Goal: Transaction & Acquisition: Purchase product/service

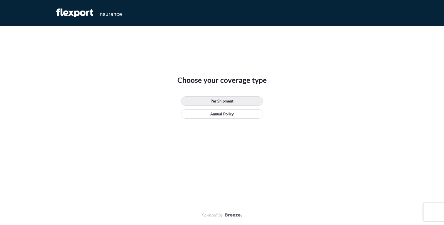
click at [234, 100] on link "Per Shipment" at bounding box center [222, 100] width 82 height 9
click at [242, 115] on link "Annual Policy" at bounding box center [222, 113] width 82 height 9
click at [233, 98] on p "Per Shipment" at bounding box center [222, 101] width 23 height 6
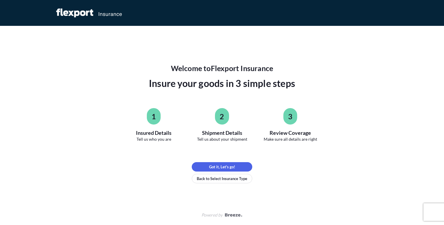
click at [282, 158] on div "Welcome to Flexport Insurance Insure your goods in 3 simple steps 1 Insured Det…" at bounding box center [222, 123] width 265 height 120
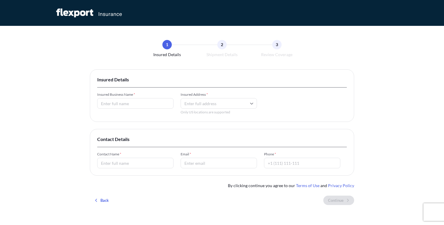
click at [142, 110] on div "Insured Business Name * Insured Address * Only US locations are supported" at bounding box center [222, 103] width 250 height 22
click at [143, 106] on input "Insured Business Name *" at bounding box center [135, 103] width 76 height 11
type input "[PERSON_NAME]"
click at [216, 103] on input "Insured Address *" at bounding box center [219, 103] width 76 height 11
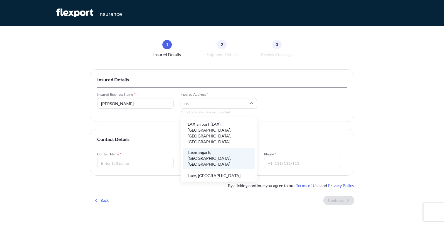
type input "u"
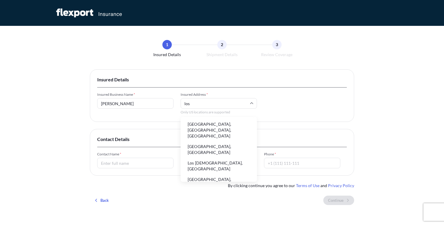
click at [229, 124] on li "[GEOGRAPHIC_DATA], [GEOGRAPHIC_DATA], [GEOGRAPHIC_DATA]" at bounding box center [219, 130] width 72 height 21
type input "[GEOGRAPHIC_DATA], [GEOGRAPHIC_DATA], [GEOGRAPHIC_DATA]"
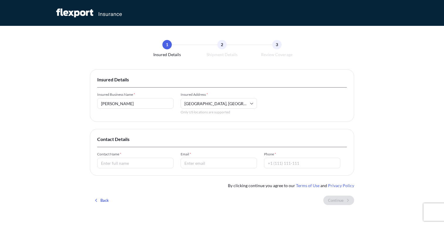
click at [166, 128] on div "Insured Details Insured Business Name * [PERSON_NAME] Insured Address * [GEOGRA…" at bounding box center [222, 139] width 265 height 140
click at [139, 169] on div "Contact Details Contact Name * Email * Phone *" at bounding box center [222, 152] width 265 height 47
click at [146, 165] on input "Contact Name *" at bounding box center [135, 163] width 76 height 11
type input "Diepnguyen"
click at [234, 165] on input "Email *" at bounding box center [219, 163] width 76 height 11
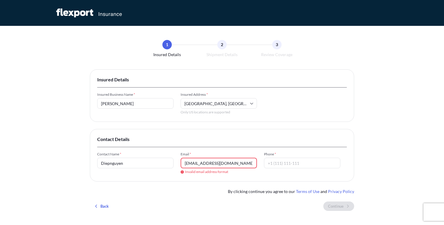
type input "[EMAIL_ADDRESS][DOMAIN_NAME]"
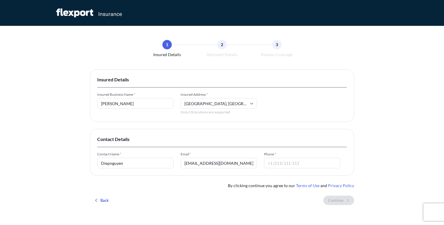
click at [287, 168] on input "Phone *" at bounding box center [302, 163] width 76 height 11
type input "84783483757"
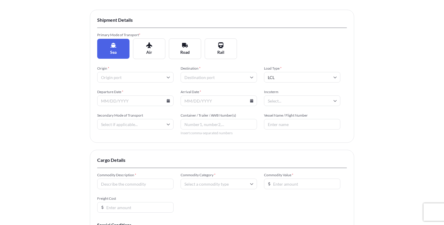
scroll to position [62, 0]
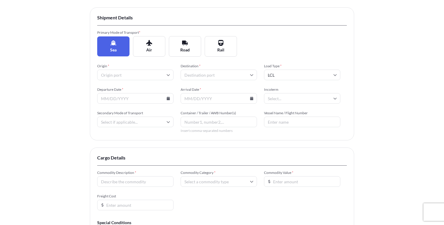
click at [148, 78] on input "Origin *" at bounding box center [135, 75] width 76 height 11
type input "cai mep"
click at [151, 75] on input "cai mep" at bounding box center [135, 75] width 76 height 11
click at [150, 90] on li "VNTOT Cai Mep" at bounding box center [136, 90] width 72 height 11
click at [205, 73] on input "Destination *" at bounding box center [219, 75] width 76 height 11
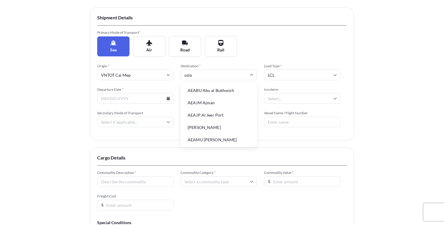
type input "uslax"
click at [211, 88] on li "USLAX [GEOGRAPHIC_DATA]" at bounding box center [219, 90] width 72 height 11
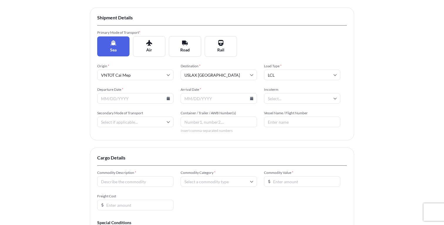
click at [281, 75] on input "LCL" at bounding box center [302, 75] width 76 height 11
click at [278, 101] on div "FCL" at bounding box center [303, 103] width 72 height 11
type input "FCL"
click at [297, 44] on div "Primary Mode of Transport * Sea Air Road Rail" at bounding box center [222, 43] width 250 height 26
click at [211, 97] on input "Arrival Date *" at bounding box center [219, 98] width 76 height 11
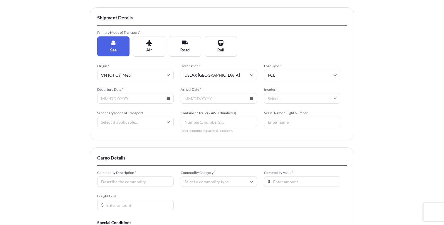
click at [132, 101] on input "Departure Date *" at bounding box center [135, 98] width 76 height 11
click at [171, 102] on input "Departure Date *" at bounding box center [135, 98] width 76 height 11
click at [168, 97] on icon at bounding box center [168, 99] width 3 height 4
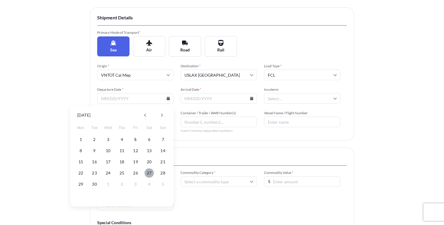
click at [151, 174] on button "27" at bounding box center [149, 172] width 9 height 9
type input "[DATE]"
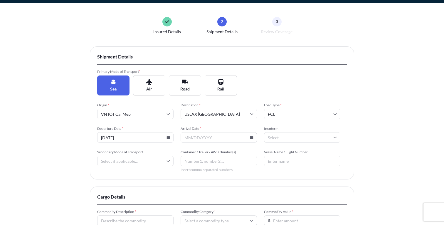
scroll to position [0, 0]
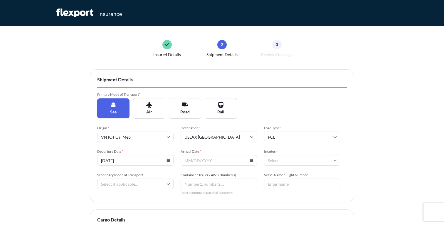
click at [220, 158] on input "Arrival Date *" at bounding box center [219, 160] width 76 height 11
click at [252, 161] on icon at bounding box center [251, 161] width 3 height 4
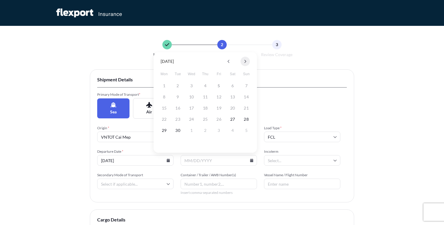
click at [246, 58] on button at bounding box center [245, 61] width 9 height 9
click at [234, 108] on button "18" at bounding box center [232, 107] width 9 height 9
type input "[DATE]"
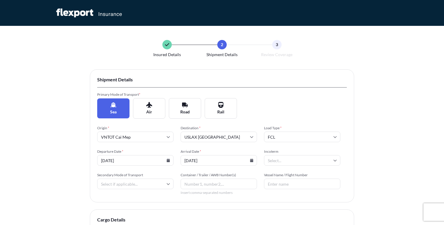
click at [328, 162] on input "Incoterm" at bounding box center [302, 160] width 76 height 11
click at [357, 149] on div "Insured Details 2 Shipment Details 3 Review Coverage Shipment Details Primary M…" at bounding box center [222, 181] width 444 height 362
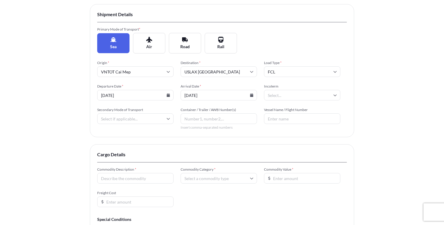
scroll to position [68, 0]
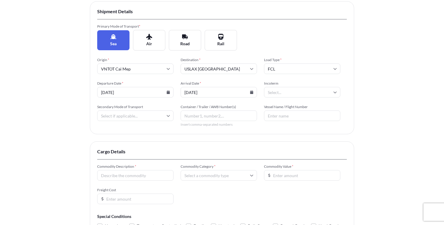
click at [154, 117] on input "Secondary Mode of Transport" at bounding box center [135, 116] width 76 height 11
click at [197, 118] on input "Container / Trailer / AWB Number(s)" at bounding box center [219, 116] width 76 height 11
click at [280, 114] on input "Vessel Name / Flight Number" at bounding box center [302, 116] width 76 height 11
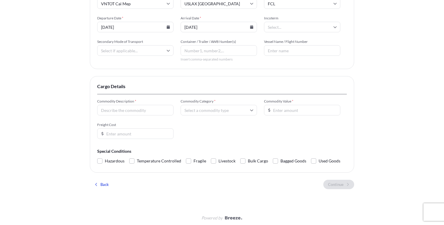
scroll to position [136, 0]
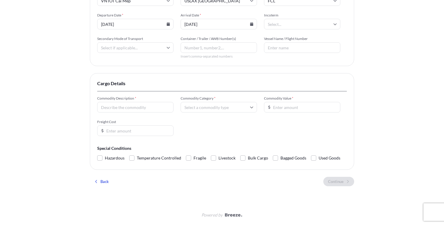
click at [158, 101] on div "Commodity Description *" at bounding box center [135, 104] width 76 height 16
click at [158, 107] on input "Commodity Description *" at bounding box center [135, 107] width 76 height 11
type input "r"
type input "Rice"
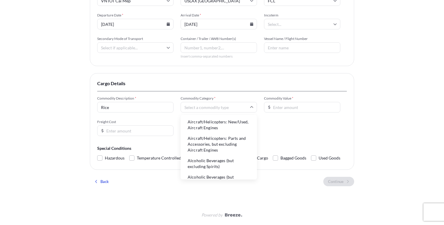
click at [219, 110] on input "Commodity Category *" at bounding box center [219, 107] width 76 height 11
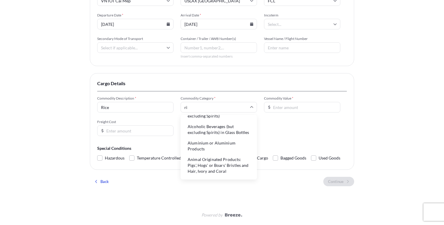
scroll to position [34, 0]
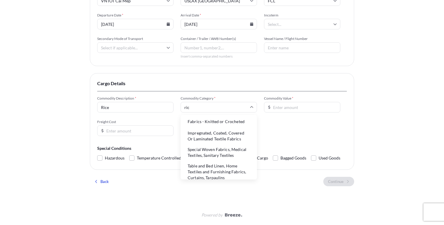
type input "rice"
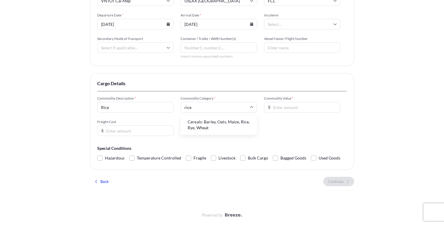
scroll to position [0, 0]
click at [233, 123] on li "Cereals: Barley, Oats, Maize, Rice, Rye, Wheat" at bounding box center [219, 124] width 72 height 15
click at [300, 110] on input "Commodity Value *" at bounding box center [302, 107] width 76 height 11
click at [280, 108] on input "300000" at bounding box center [302, 107] width 76 height 11
click at [327, 112] on input "300000" at bounding box center [302, 107] width 76 height 11
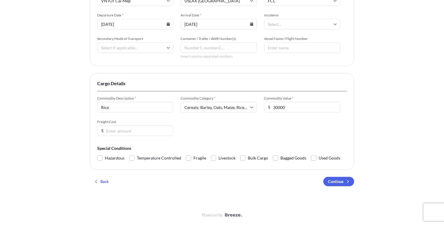
type input "30000"
click at [147, 131] on input "Freight Cost" at bounding box center [135, 130] width 76 height 11
type input "5000"
click at [232, 141] on form "Commodity Description * Rice Commodity Category * Cereals: Barley, Oats, Maize,…" at bounding box center [222, 129] width 250 height 66
click at [342, 177] on div "Shipment Details Primary Mode of Transport * Sea Air Road Rail Origin * VNTOT C…" at bounding box center [222, 62] width 265 height 258
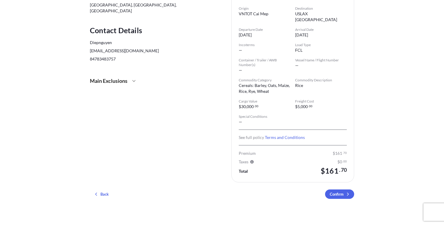
scroll to position [108, 0]
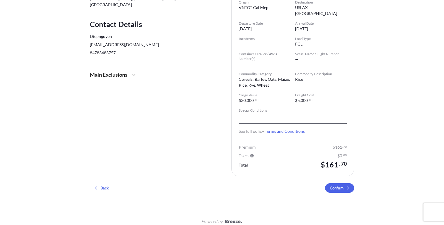
click at [114, 71] on span "Main Exclusions" at bounding box center [109, 74] width 38 height 7
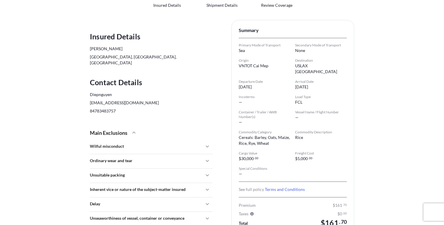
scroll to position [0, 0]
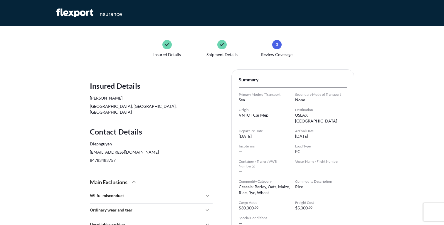
click at [223, 49] on div "Shipment Details" at bounding box center [222, 49] width 52 height 18
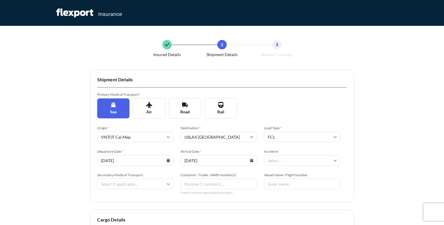
click at [267, 47] on div "3 Review Coverage" at bounding box center [277, 49] width 52 height 18
click at [277, 44] on span "3" at bounding box center [277, 45] width 2 height 6
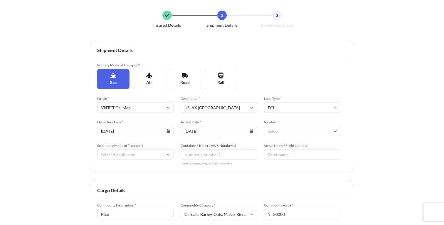
scroll to position [56, 0]
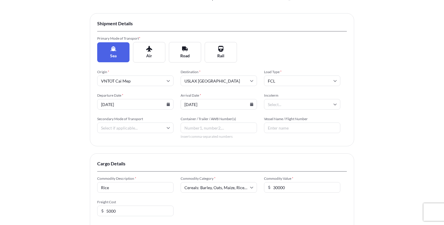
click at [293, 128] on input "Vessel Name / Flight Number" at bounding box center [302, 128] width 76 height 11
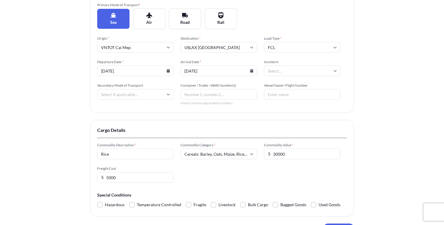
scroll to position [136, 0]
